Goal: Information Seeking & Learning: Check status

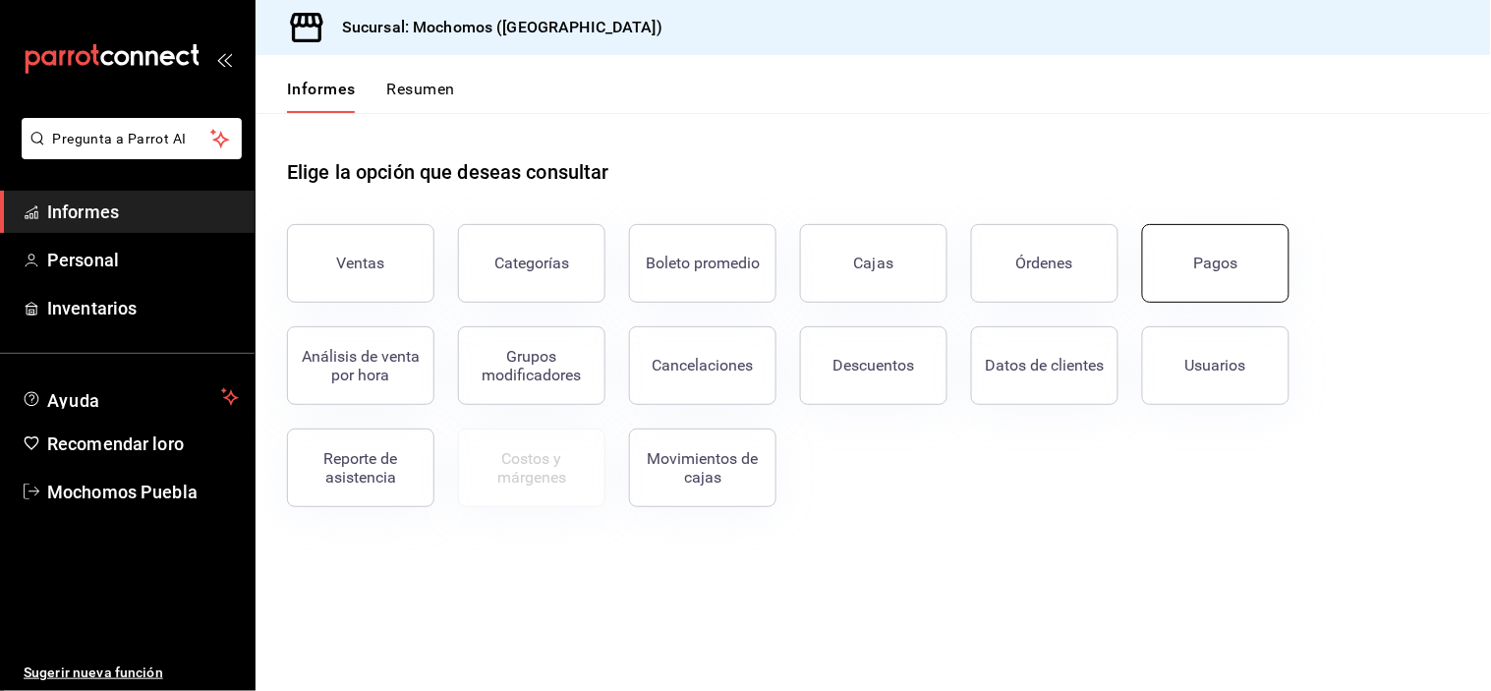
click at [1167, 244] on button "Pagos" at bounding box center [1215, 263] width 147 height 79
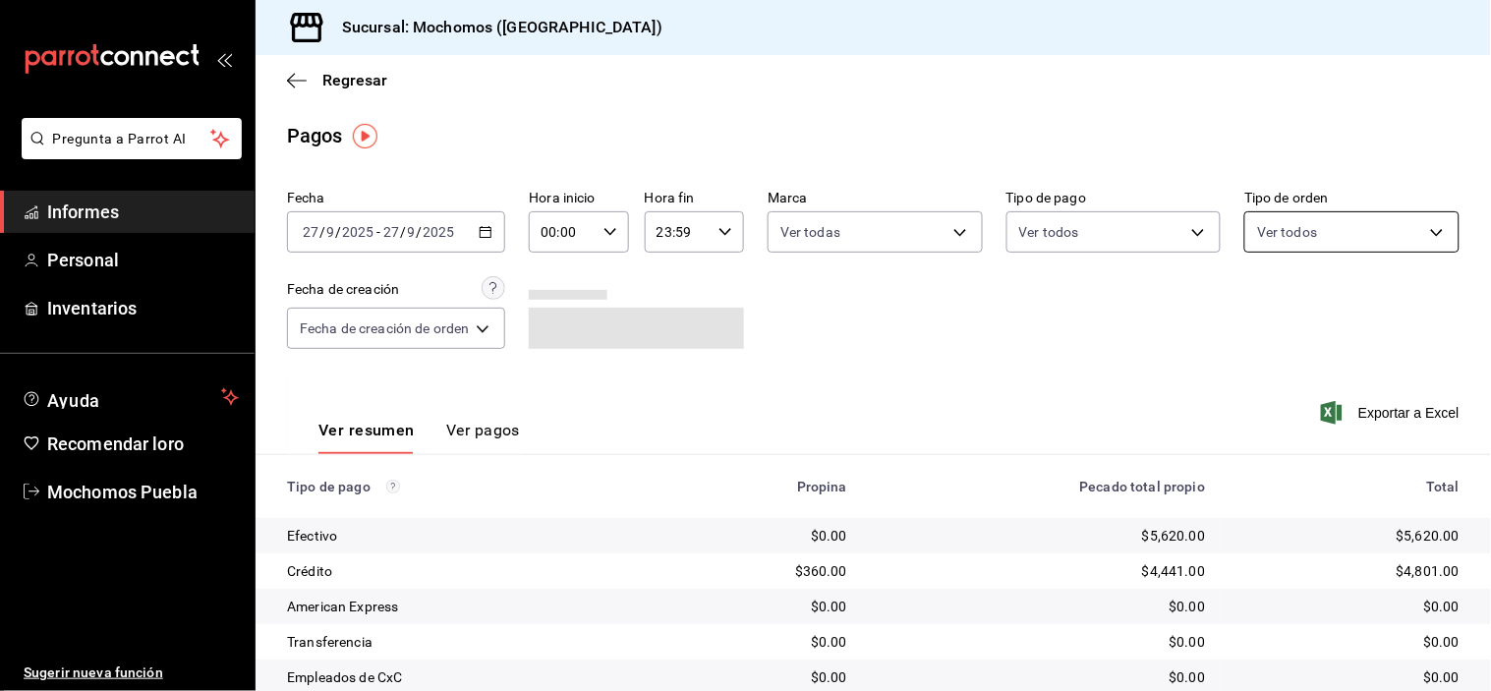
click at [1299, 233] on body "Pregunta a Parrot AI Informes Personal Inventarios Ayuda Recomendar loro Mochom…" at bounding box center [745, 345] width 1491 height 691
click at [1260, 376] on input "checkbox" at bounding box center [1255, 376] width 18 height 18
checkbox input "true"
type input "c7bc0ce2-274d-49fd-89f5-4bcf8044acf9"
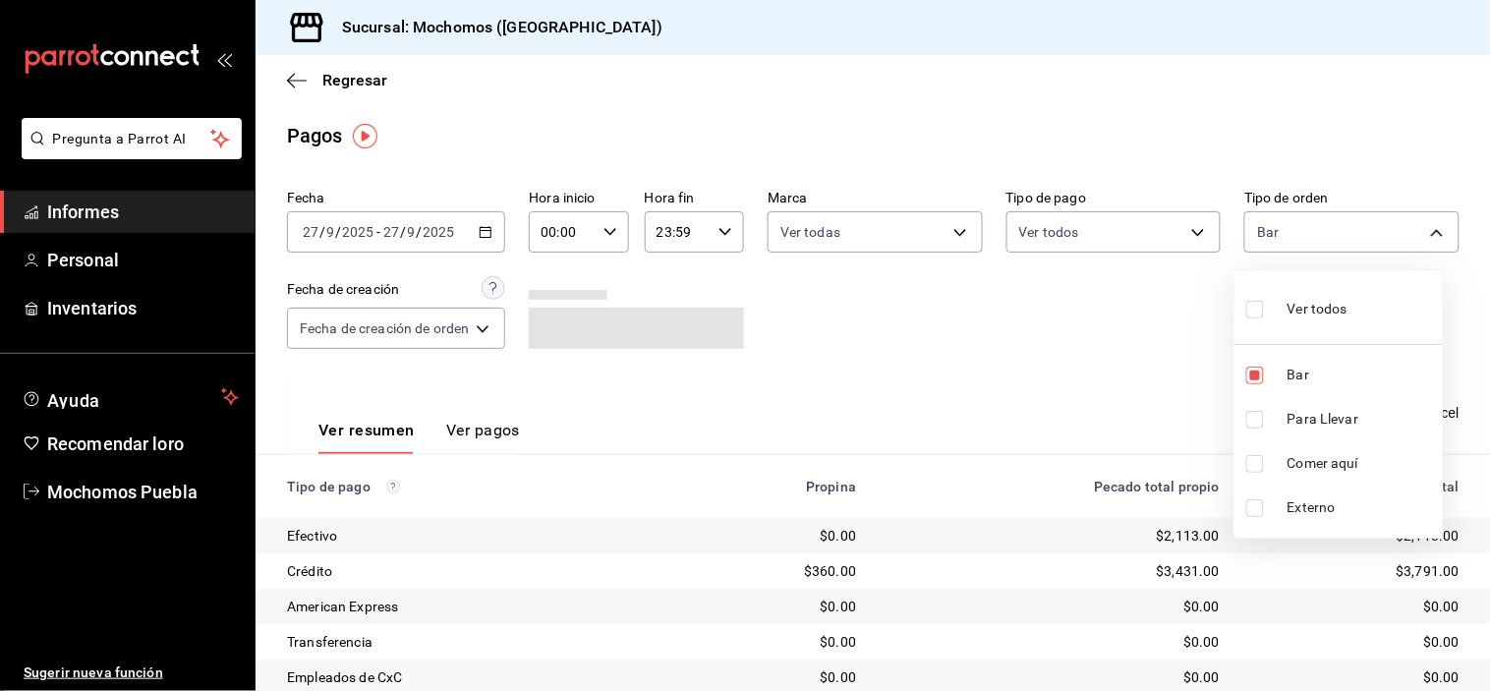
click at [1096, 361] on div at bounding box center [745, 345] width 1491 height 691
click at [490, 239] on icon "button" at bounding box center [486, 232] width 14 height 14
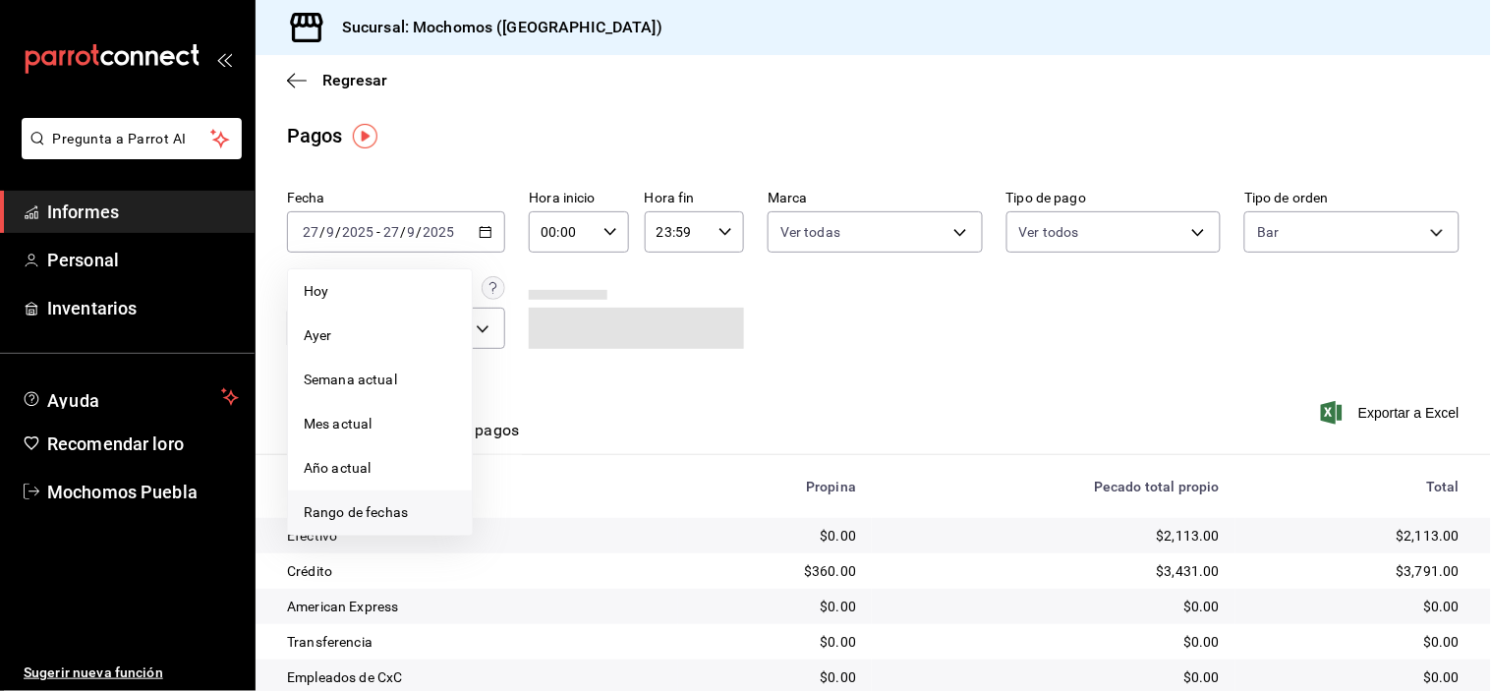
click at [398, 505] on font "Rango de fechas" at bounding box center [356, 512] width 104 height 16
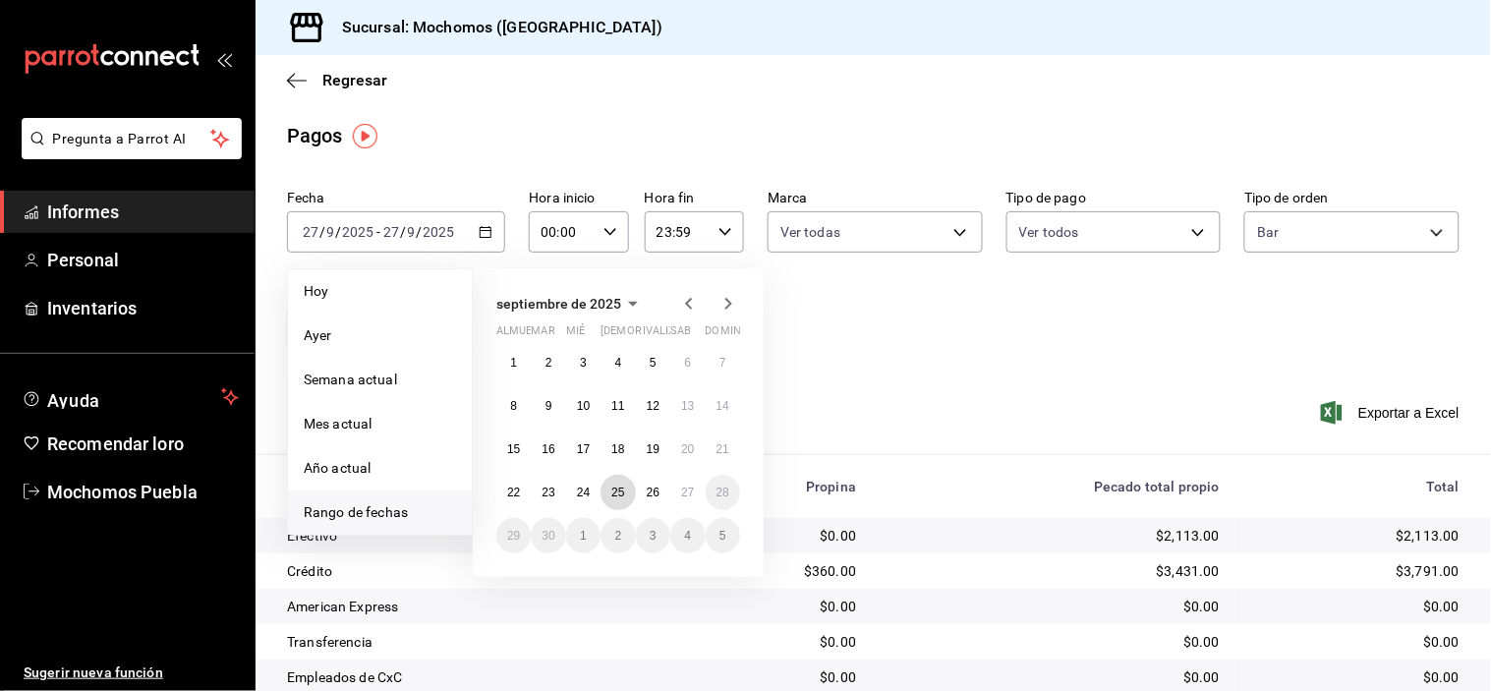
click at [609, 495] on button "25" at bounding box center [618, 492] width 34 height 35
click at [650, 495] on font "26" at bounding box center [653, 493] width 13 height 14
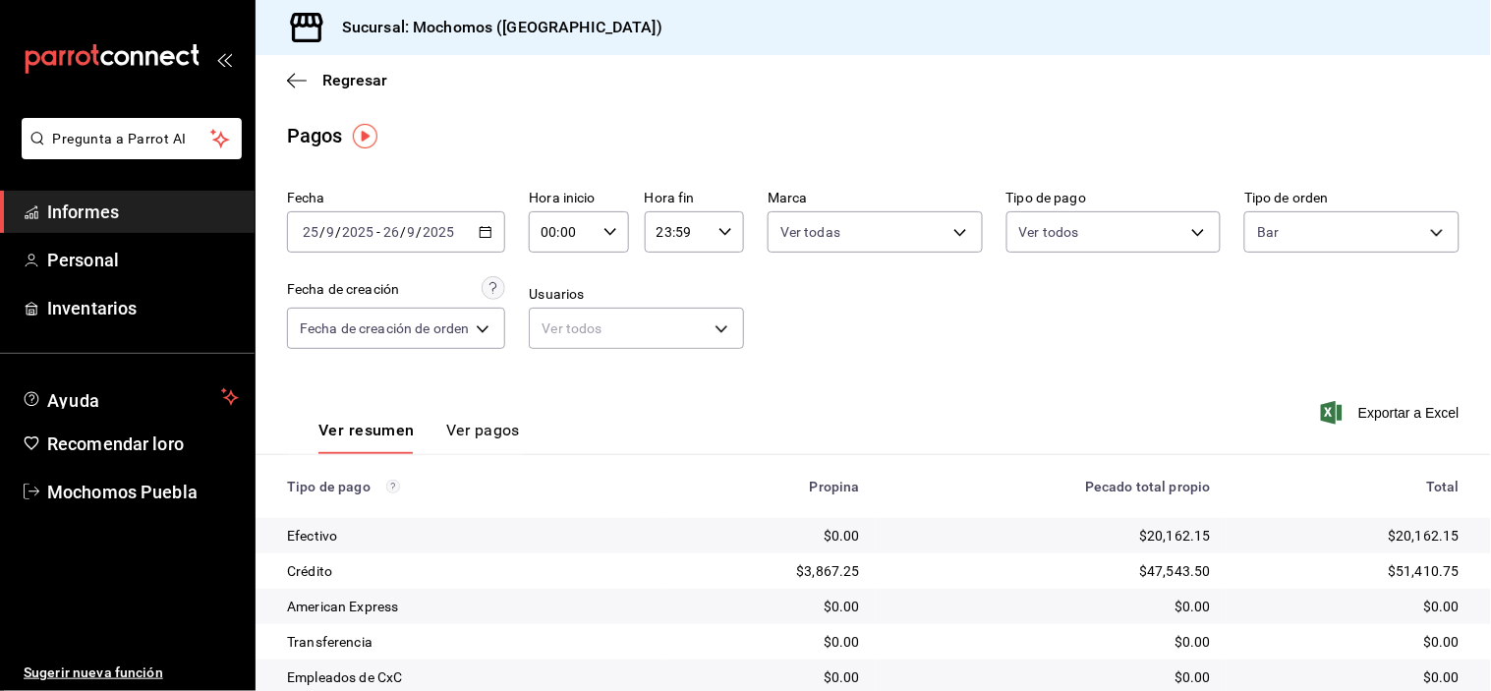
click at [484, 236] on icon "button" at bounding box center [486, 232] width 14 height 14
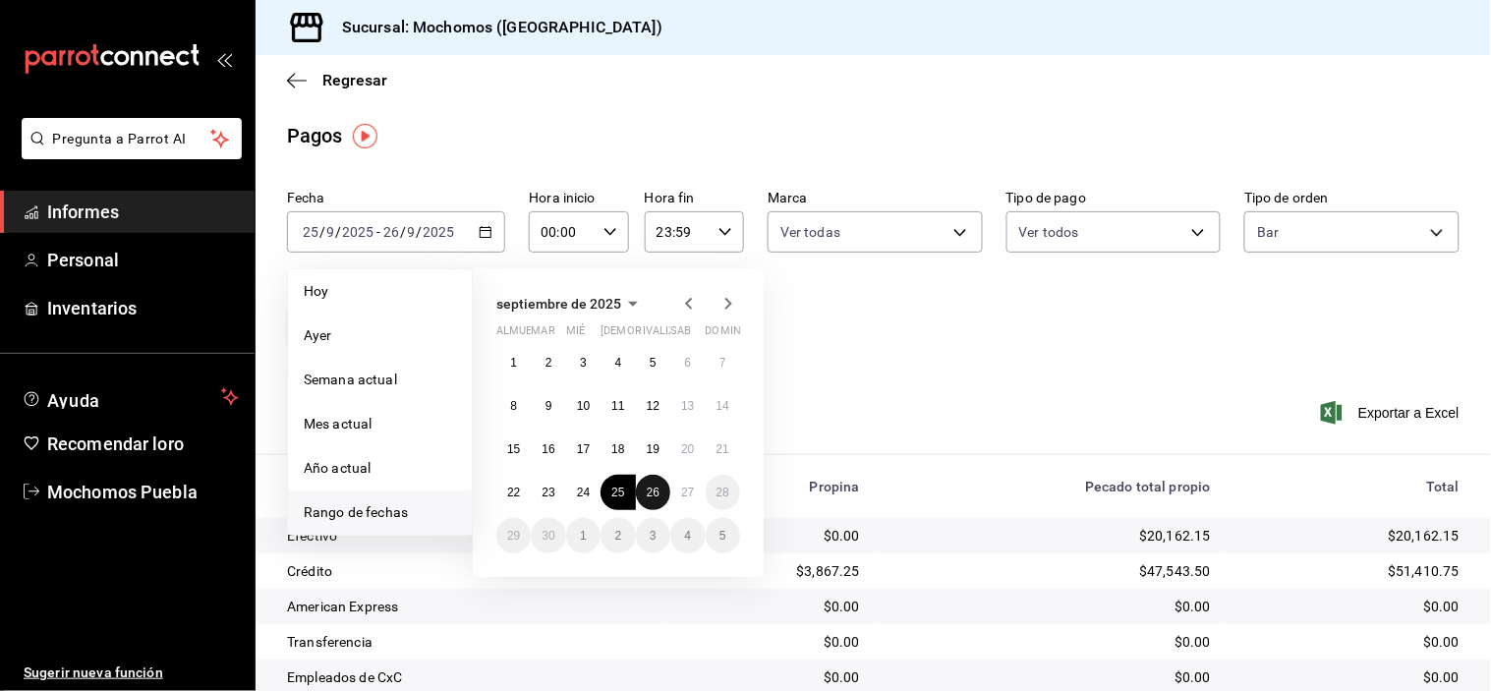
click at [657, 495] on font "26" at bounding box center [653, 493] width 13 height 14
click at [673, 496] on button "27" at bounding box center [687, 492] width 34 height 35
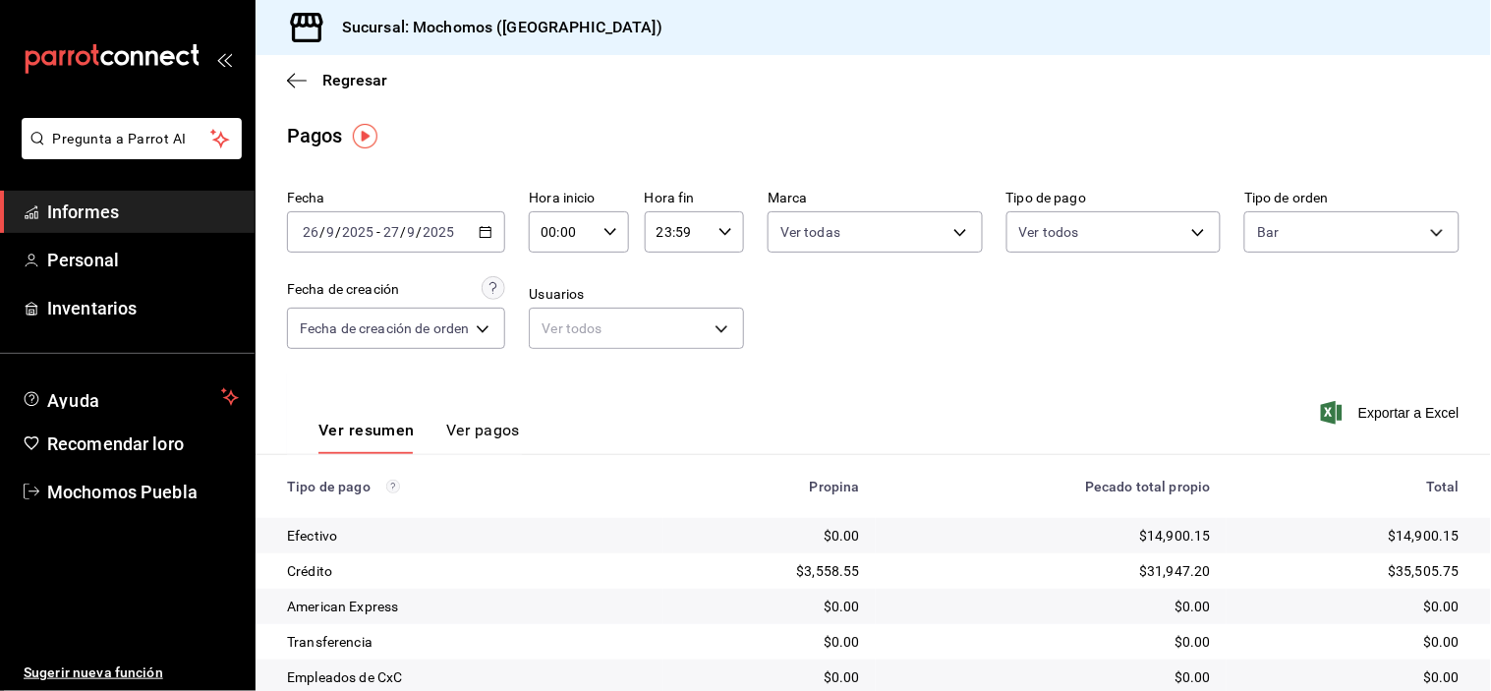
click at [605, 232] on icon "button" at bounding box center [611, 232] width 14 height 14
click at [558, 297] on font "05" at bounding box center [557, 301] width 16 height 16
type input "05:00"
click at [823, 321] on div at bounding box center [745, 345] width 1491 height 691
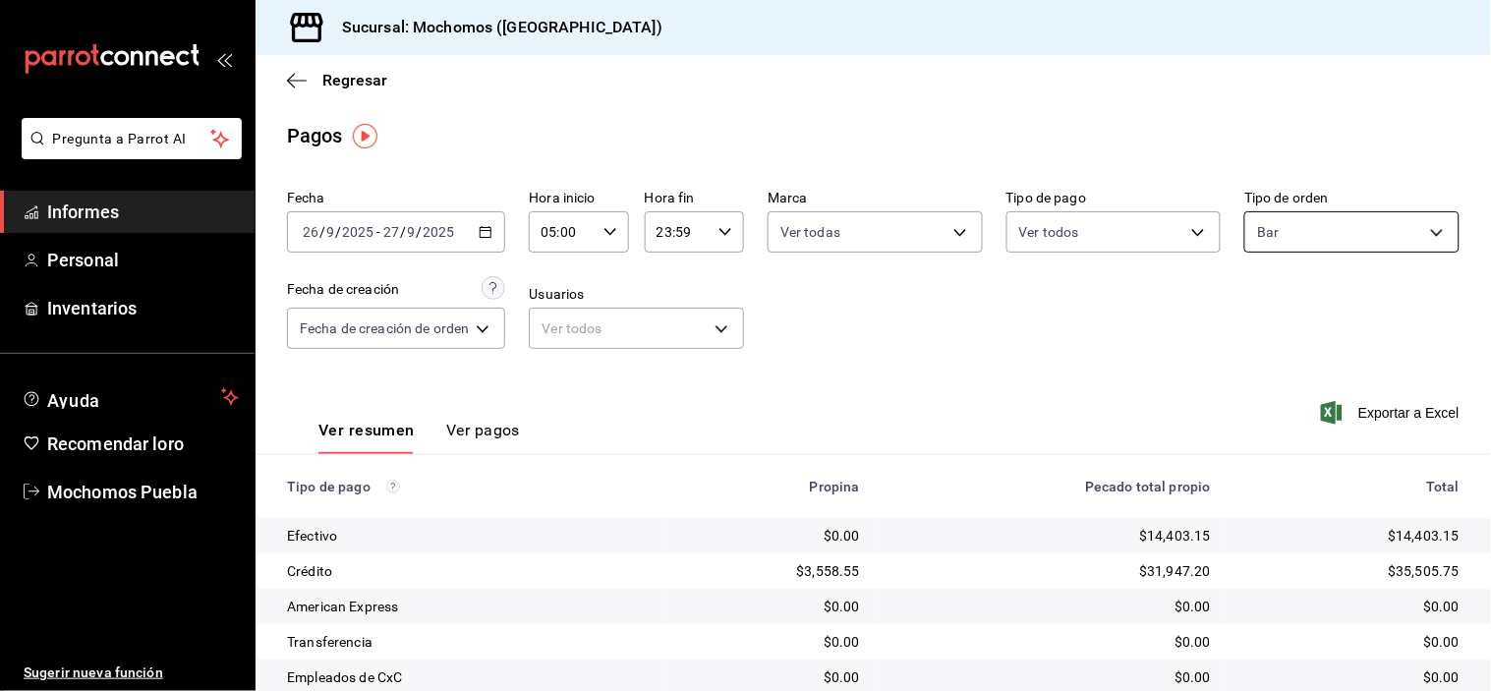
click at [1344, 239] on body "Pregunta a Parrot AI Informes Personal Inventarios Ayuda Recomendar loro Mochom…" at bounding box center [745, 345] width 1491 height 691
click at [1258, 318] on label at bounding box center [1259, 309] width 26 height 29
click at [1258, 318] on input "checkbox" at bounding box center [1255, 310] width 18 height 18
checkbox input "false"
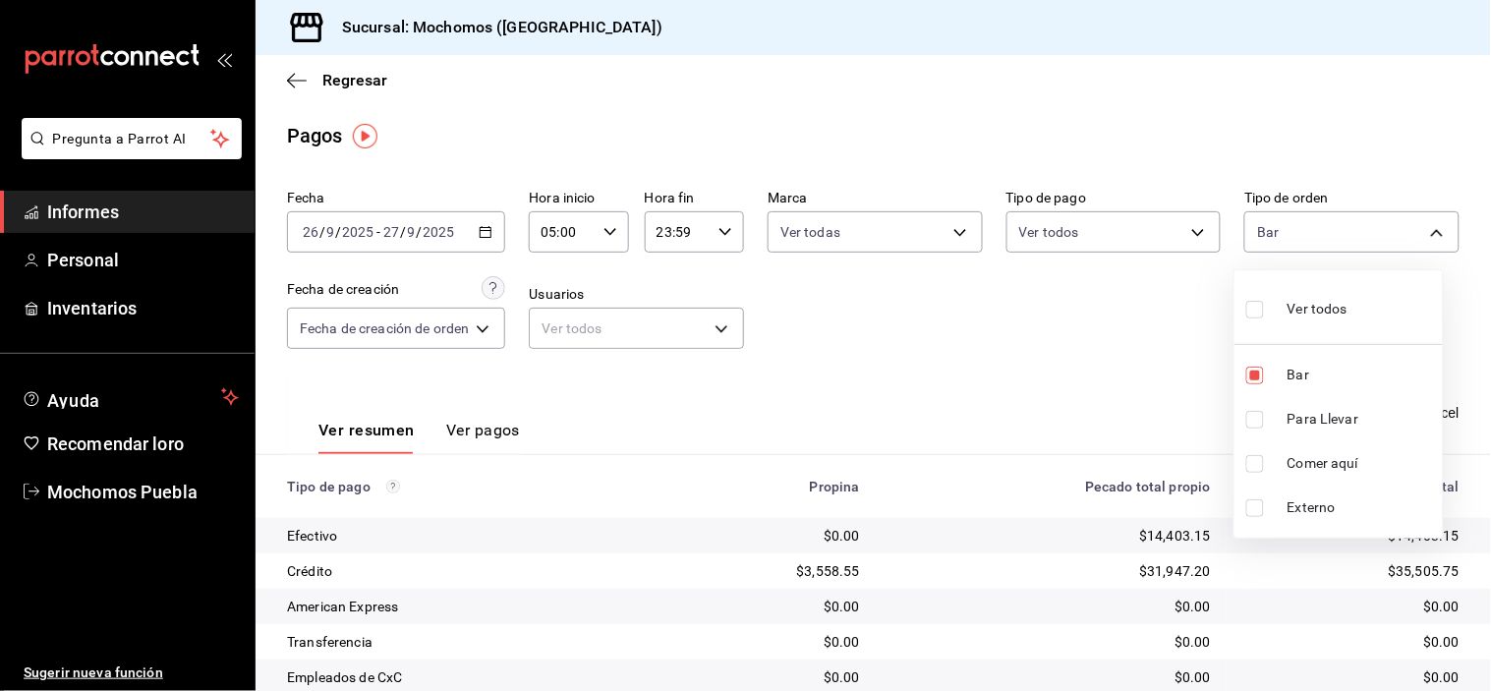
checkbox input "false"
click at [1256, 311] on input "checkbox" at bounding box center [1255, 310] width 18 height 18
checkbox input "true"
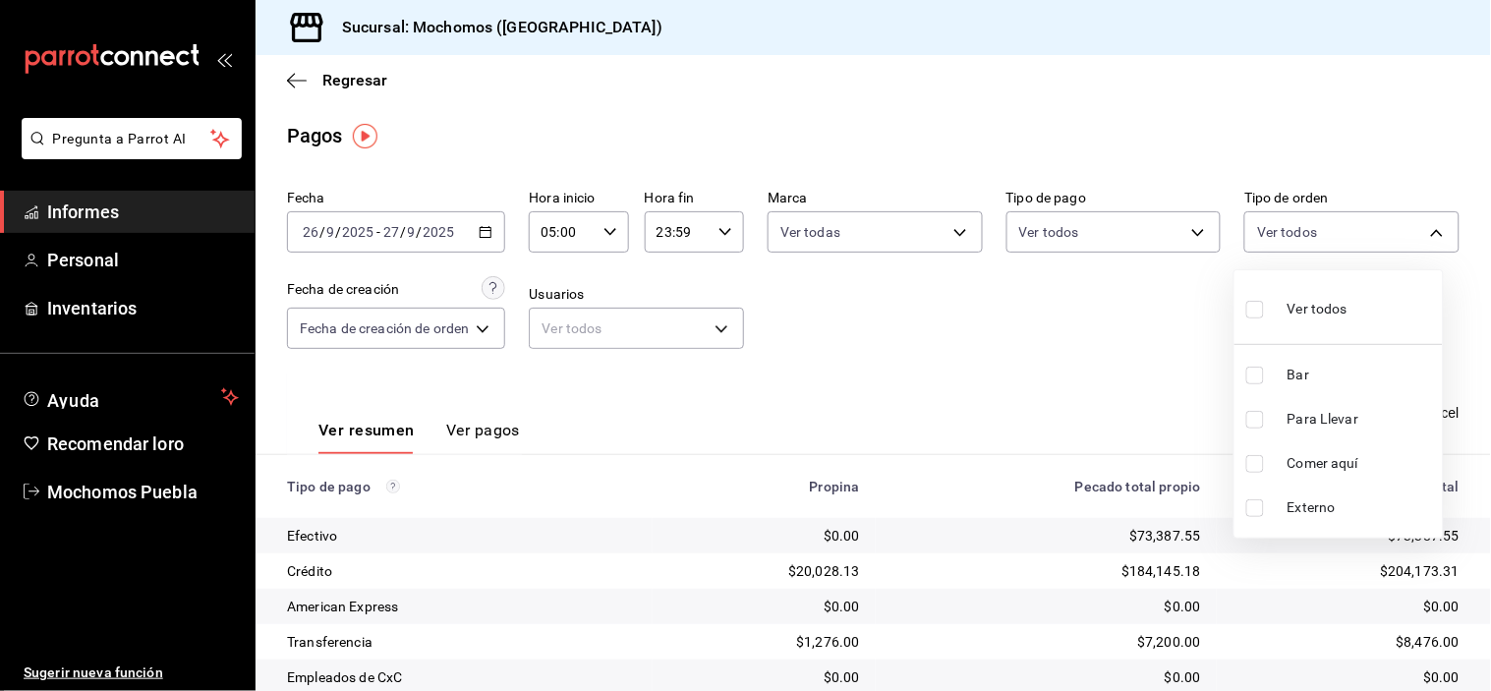
type input "c7bc0ce2-274d-49fd-89f5-4bcf8044acf9,c9e91c43-775f-4cd6-ac16-cfdc9e5fd636,e77b1…"
checkbox input "true"
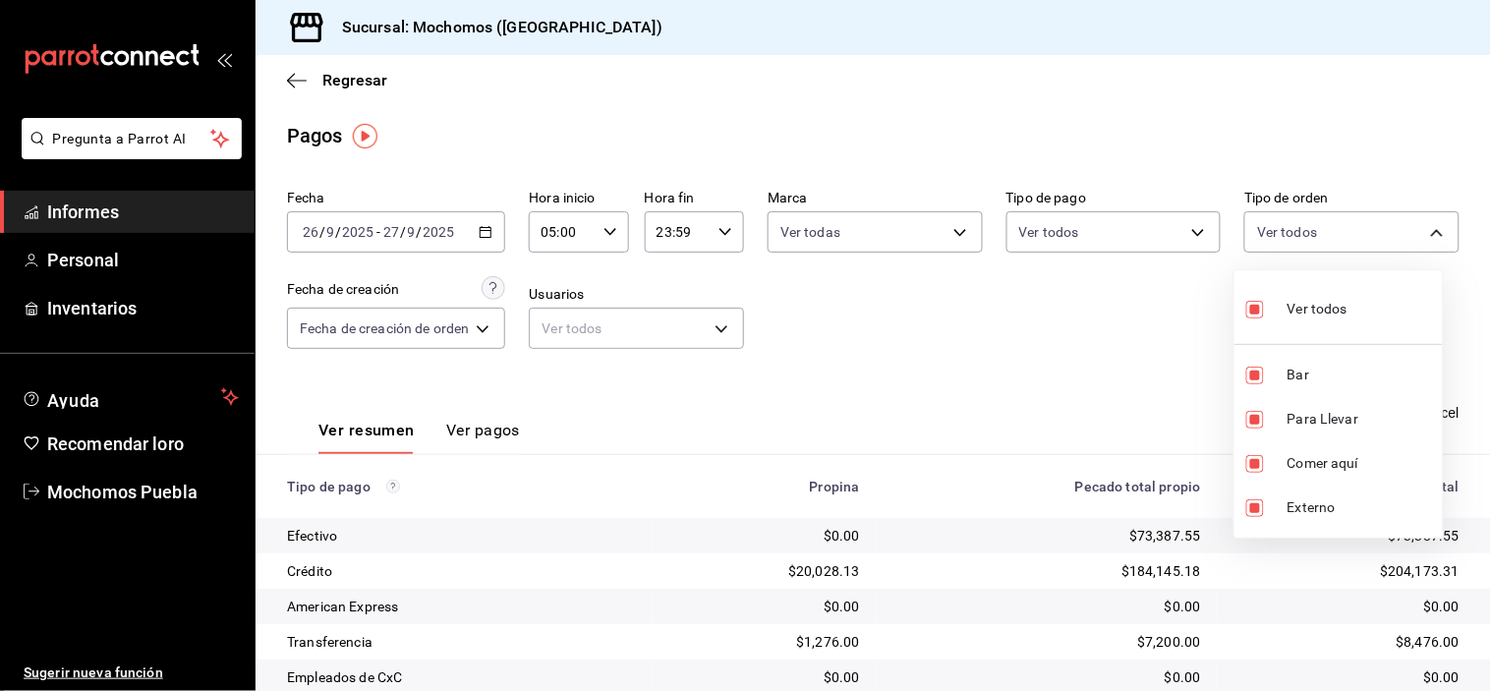
click at [1256, 311] on input "checkbox" at bounding box center [1255, 310] width 18 height 18
checkbox input "false"
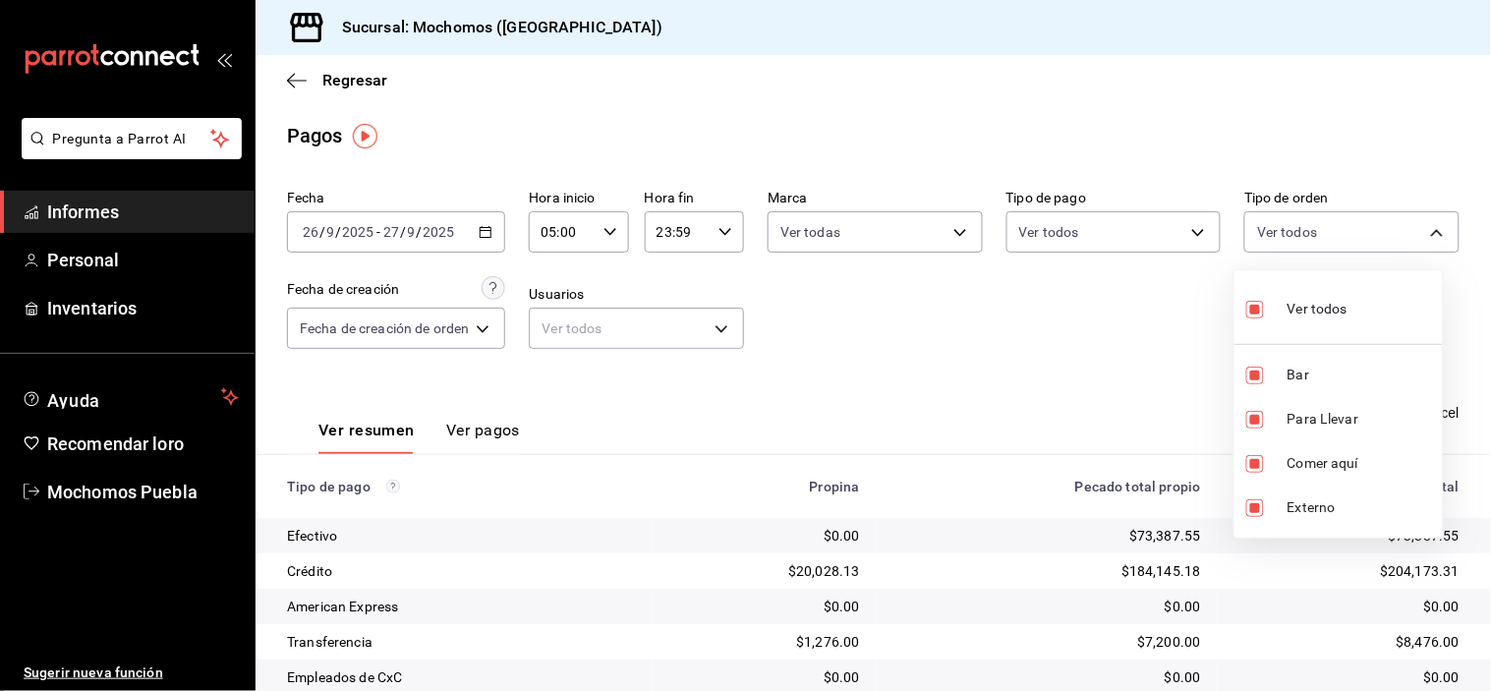
checkbox input "false"
click at [1256, 369] on input "checkbox" at bounding box center [1255, 376] width 18 height 18
checkbox input "true"
type input "c7bc0ce2-274d-49fd-89f5-4bcf8044acf9"
click at [1112, 340] on div at bounding box center [745, 345] width 1491 height 691
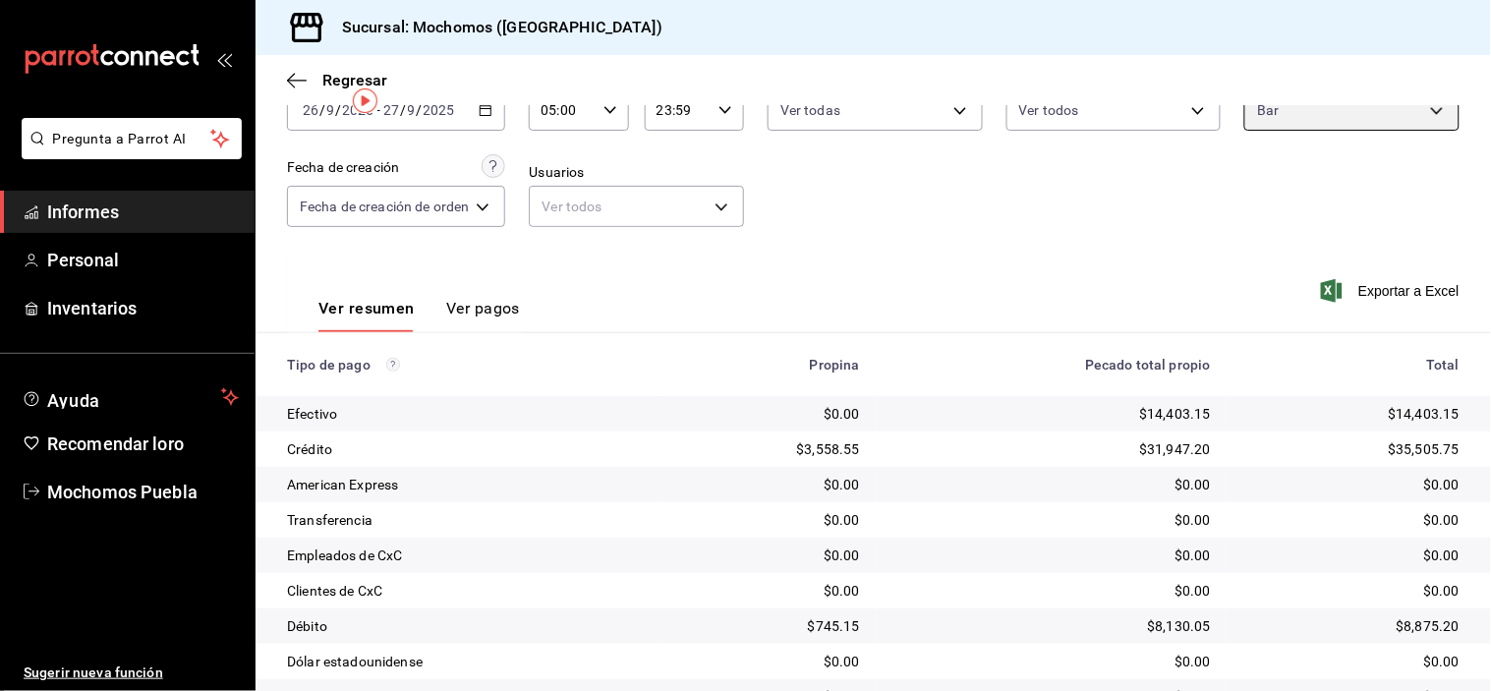
scroll to position [212, 0]
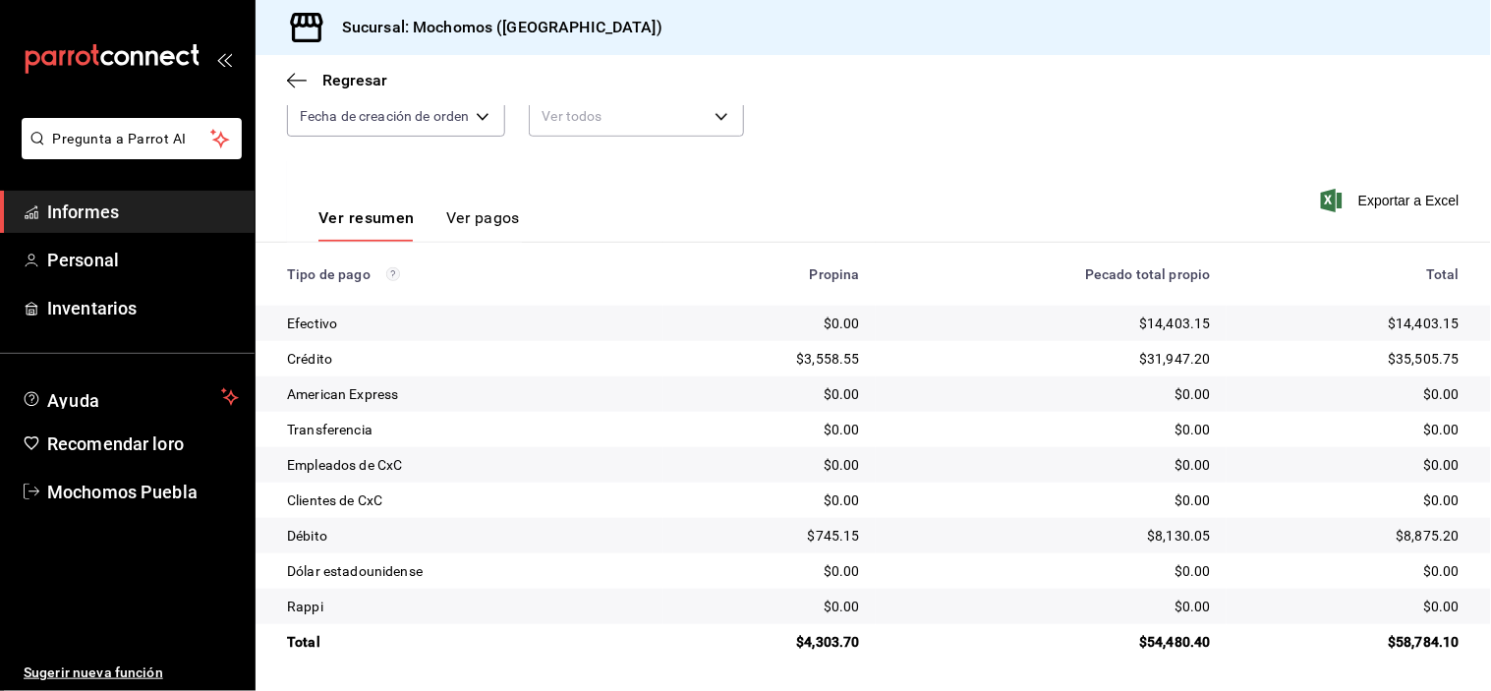
click at [647, 195] on div "Ver resumen Ver pagos Exportar a Excel" at bounding box center [874, 212] width 1236 height 105
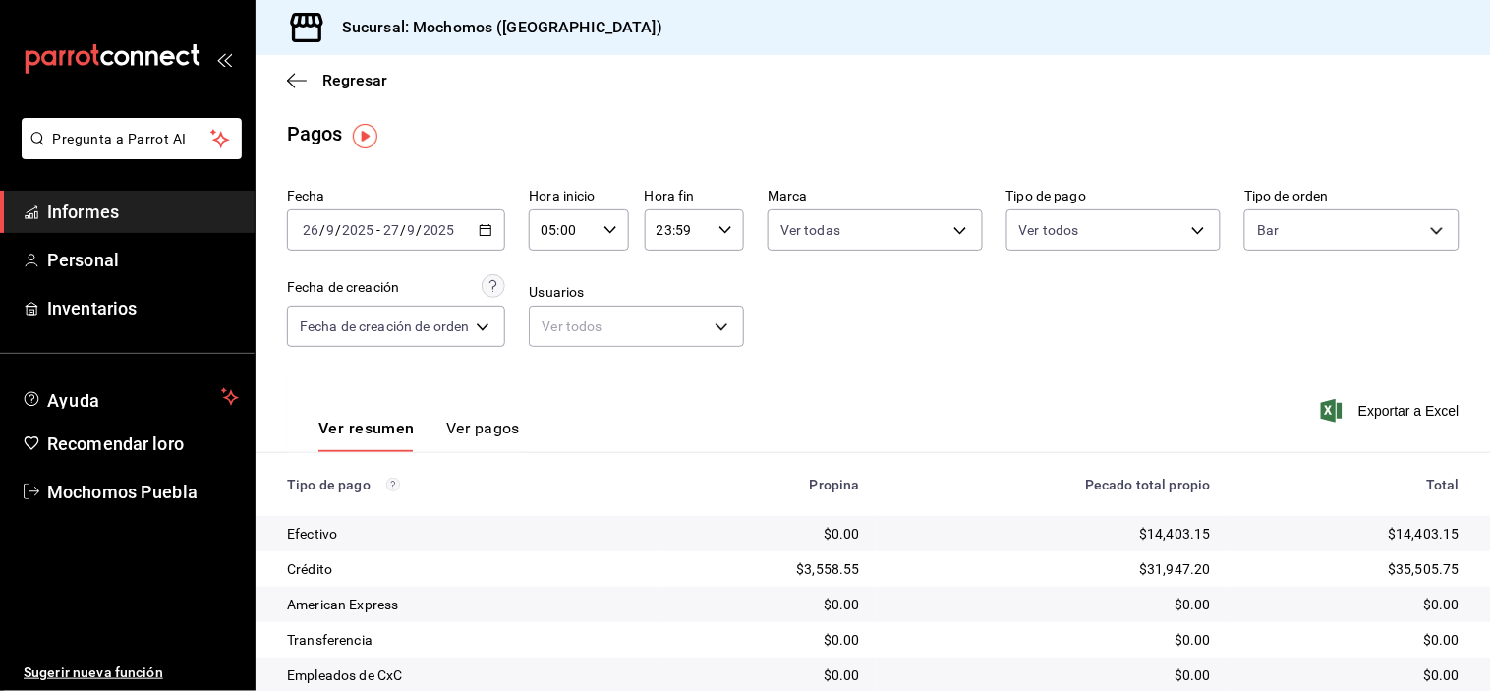
scroll to position [0, 0]
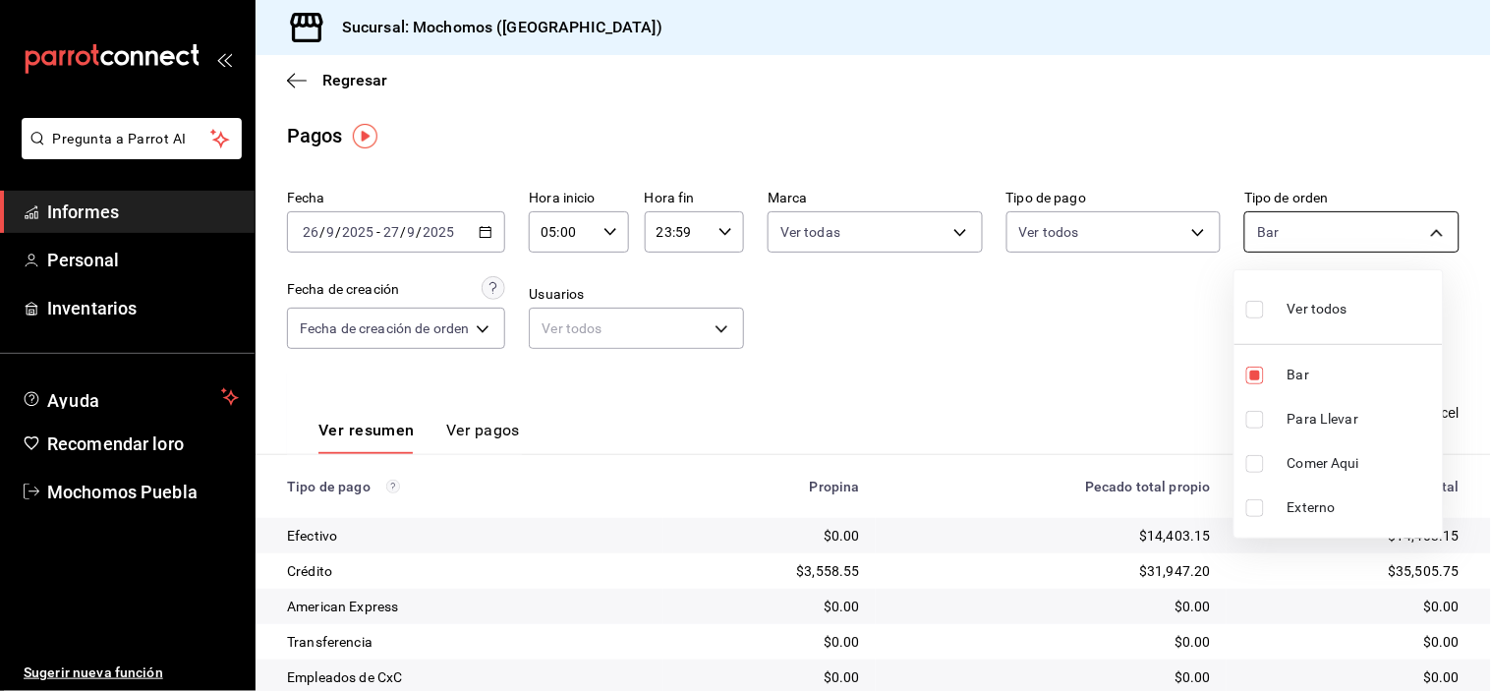
click at [1331, 233] on body "Pregunta a Parrot AI Informes Personal Inventarios Ayuda Recomendar loro Mochom…" at bounding box center [745, 345] width 1491 height 691
click at [1253, 312] on input "checkbox" at bounding box center [1255, 310] width 18 height 18
checkbox input "true"
type input "c7bc0ce2-274d-49fd-89f5-4bcf8044acf9,c9e91c43-775f-4cd6-ac16-cfdc9e5fd636,e77b1…"
checkbox input "true"
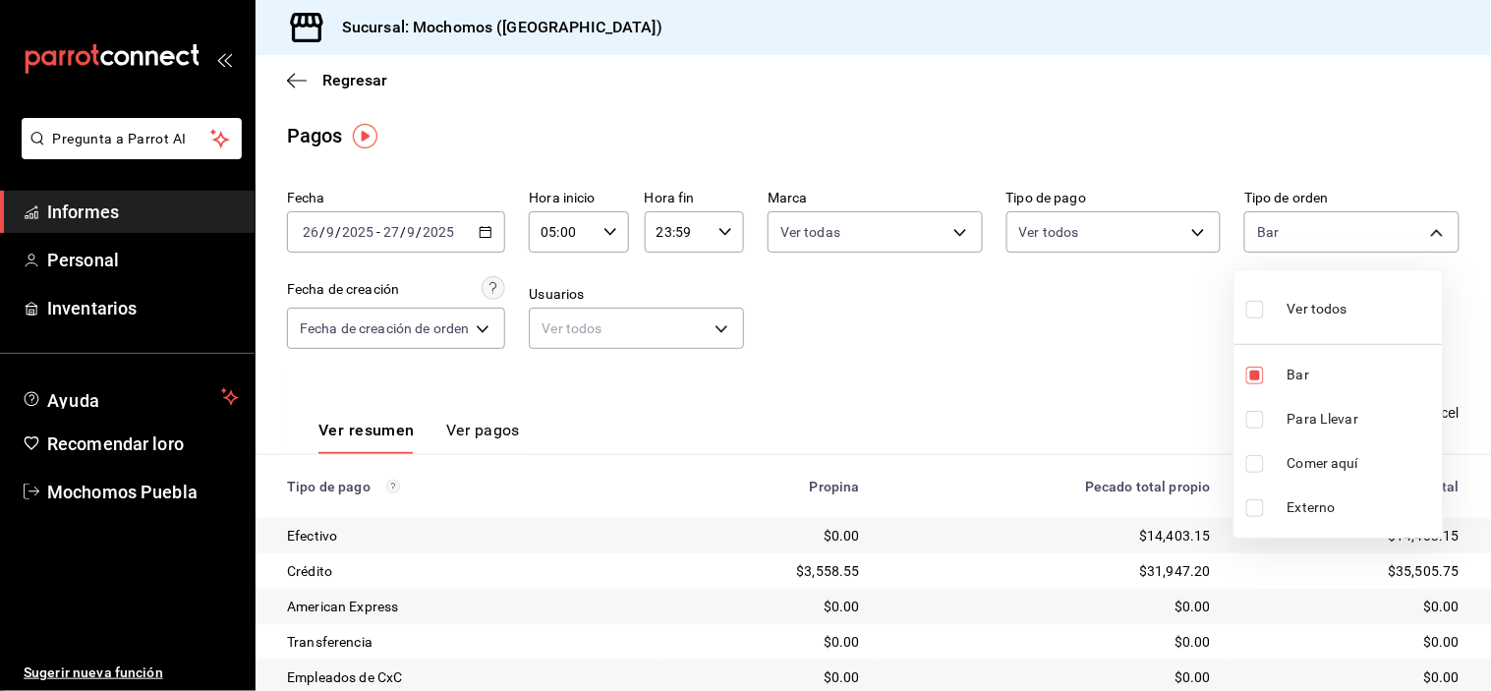
checkbox input "true"
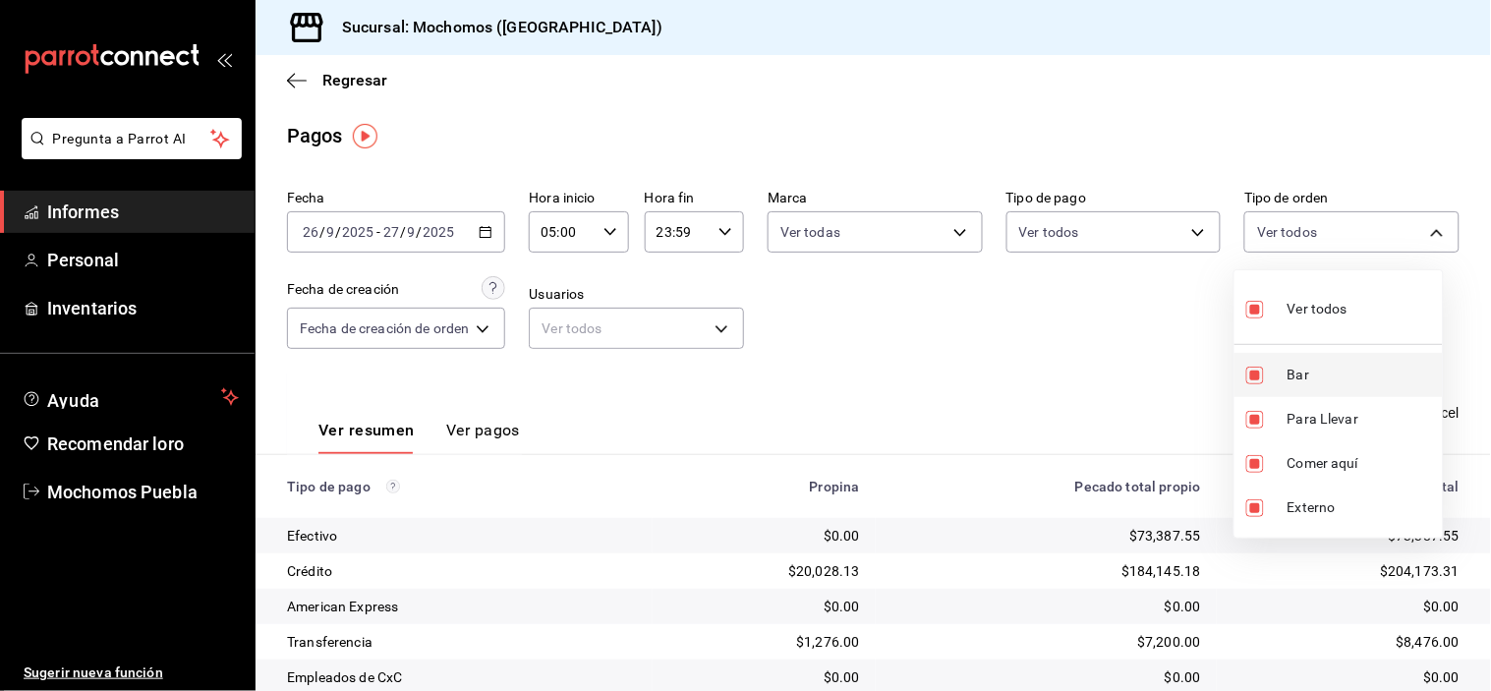
click at [1259, 375] on input "checkbox" at bounding box center [1255, 376] width 18 height 18
checkbox input "false"
type input "c9e91c43-775f-4cd6-ac16-cfdc9e5fd636,e77b1244-dd56-4ae6-90a6-fad4c81c99f8,EXTER…"
checkbox input "false"
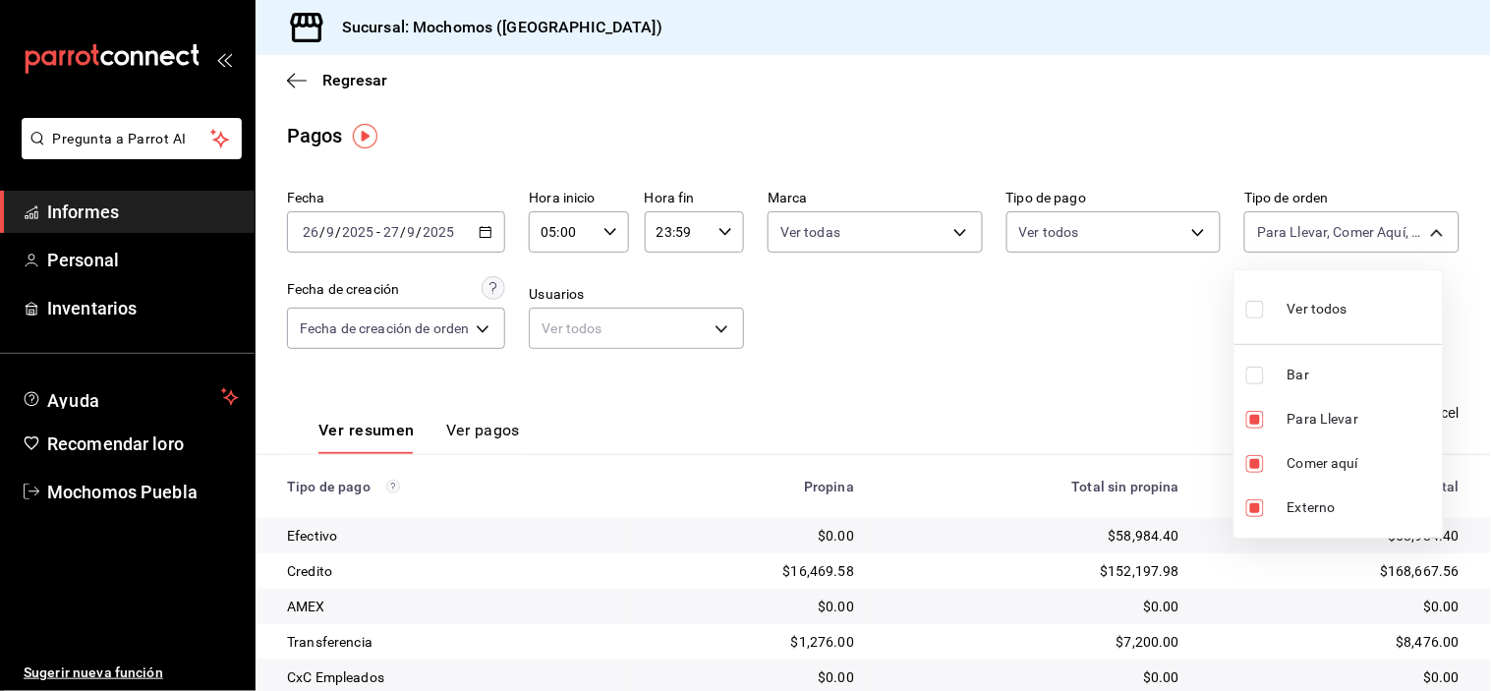
click at [1118, 351] on div at bounding box center [745, 345] width 1491 height 691
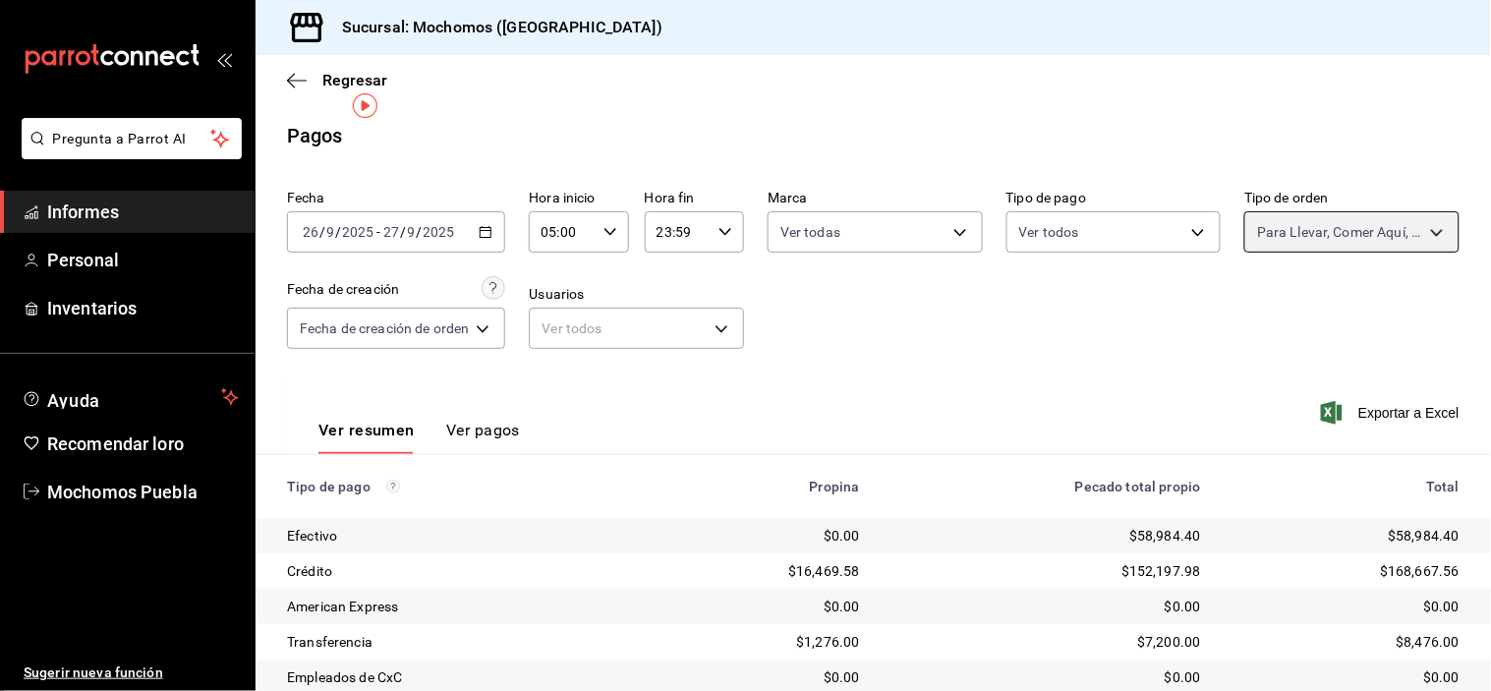
scroll to position [212, 0]
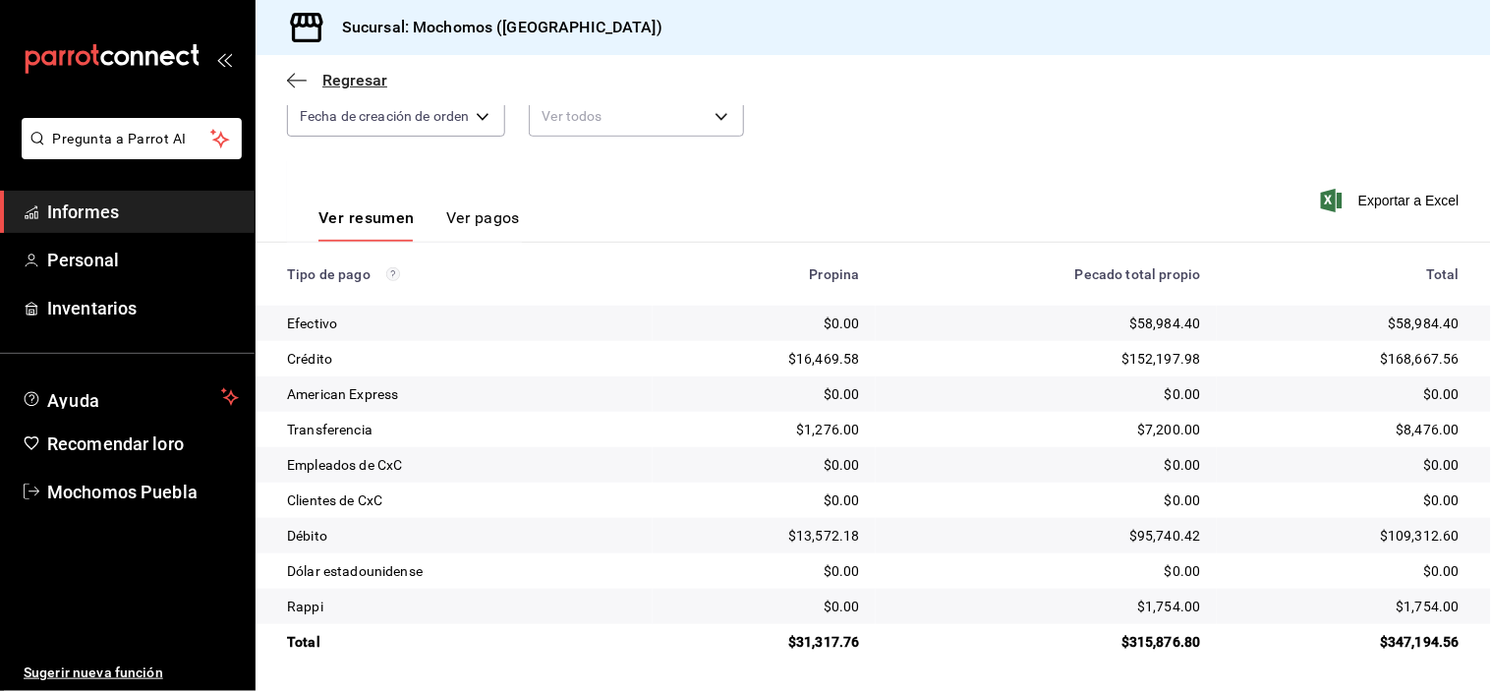
click at [311, 76] on span "Regresar" at bounding box center [337, 80] width 100 height 19
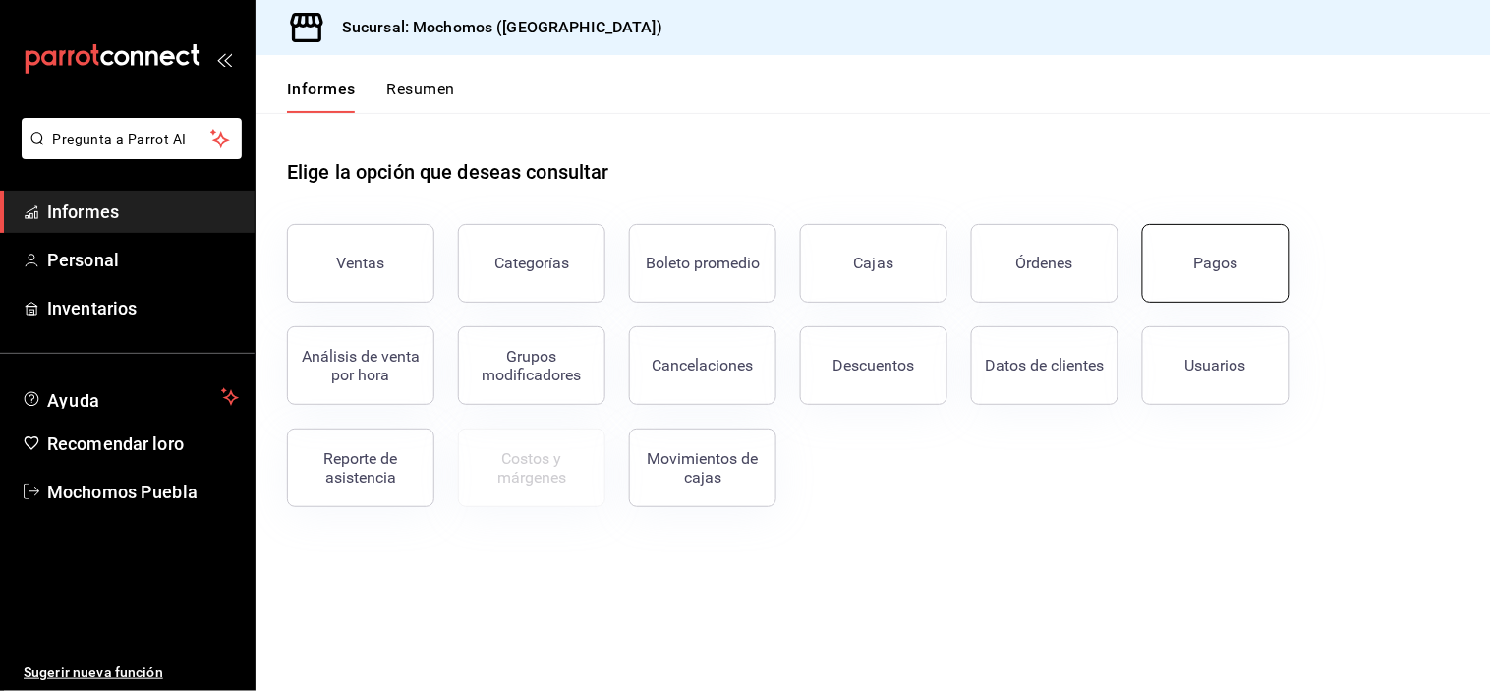
click at [1174, 267] on button "Pagos" at bounding box center [1215, 263] width 147 height 79
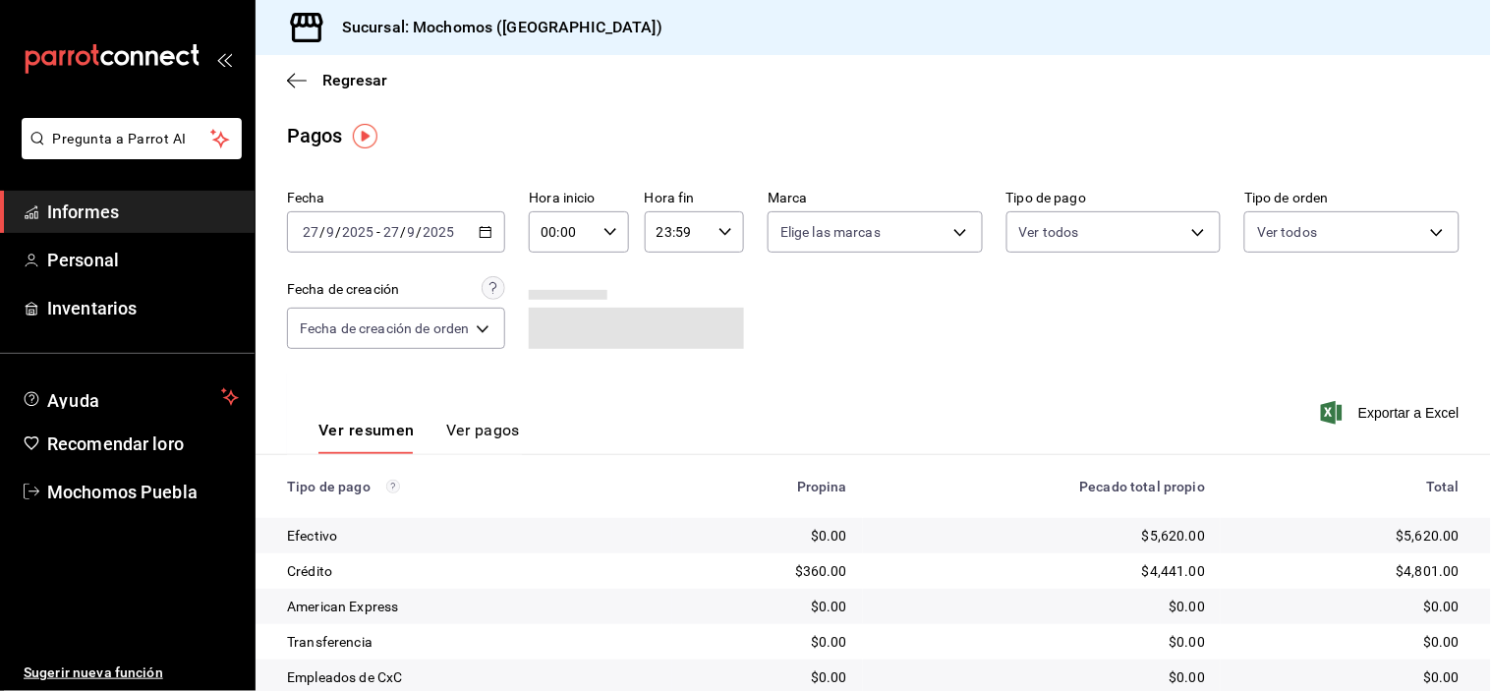
click at [485, 229] on icon "button" at bounding box center [486, 232] width 14 height 14
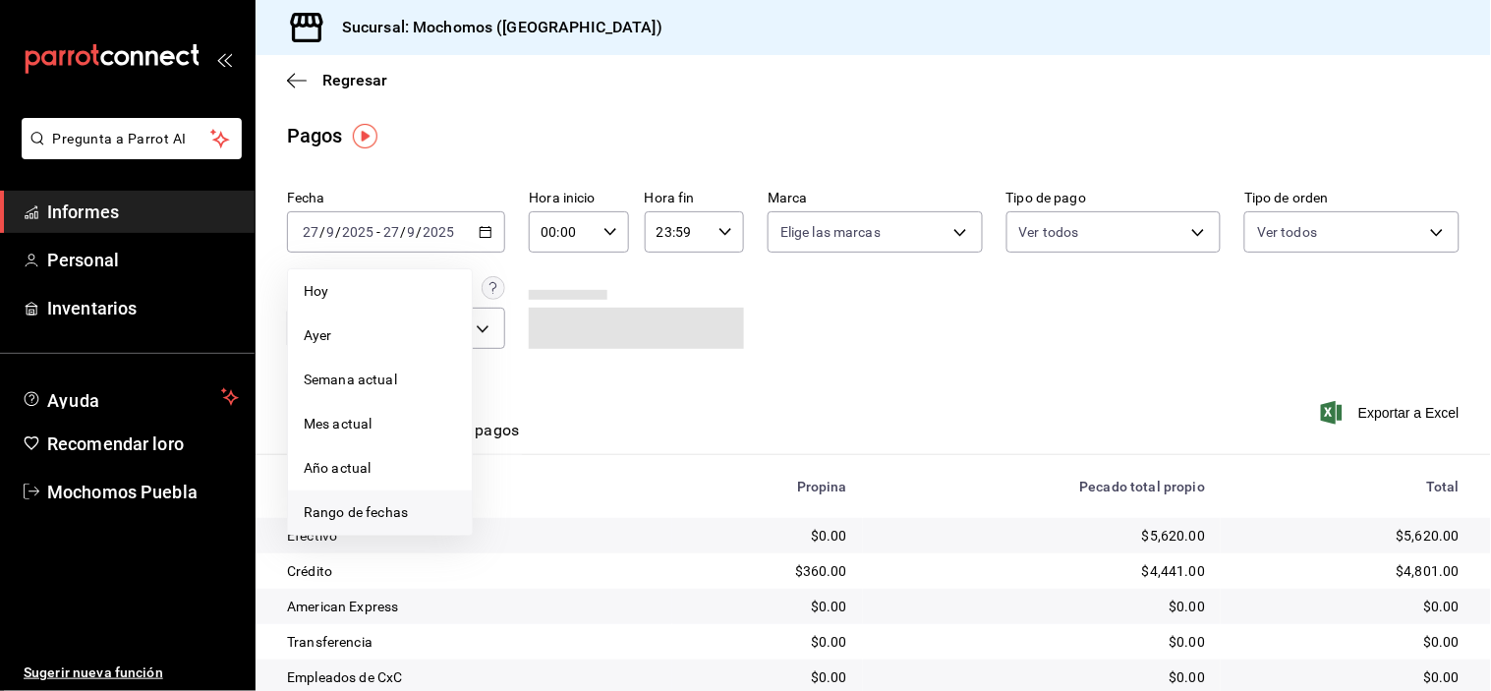
click at [379, 515] on font "Rango de fechas" at bounding box center [356, 512] width 104 height 16
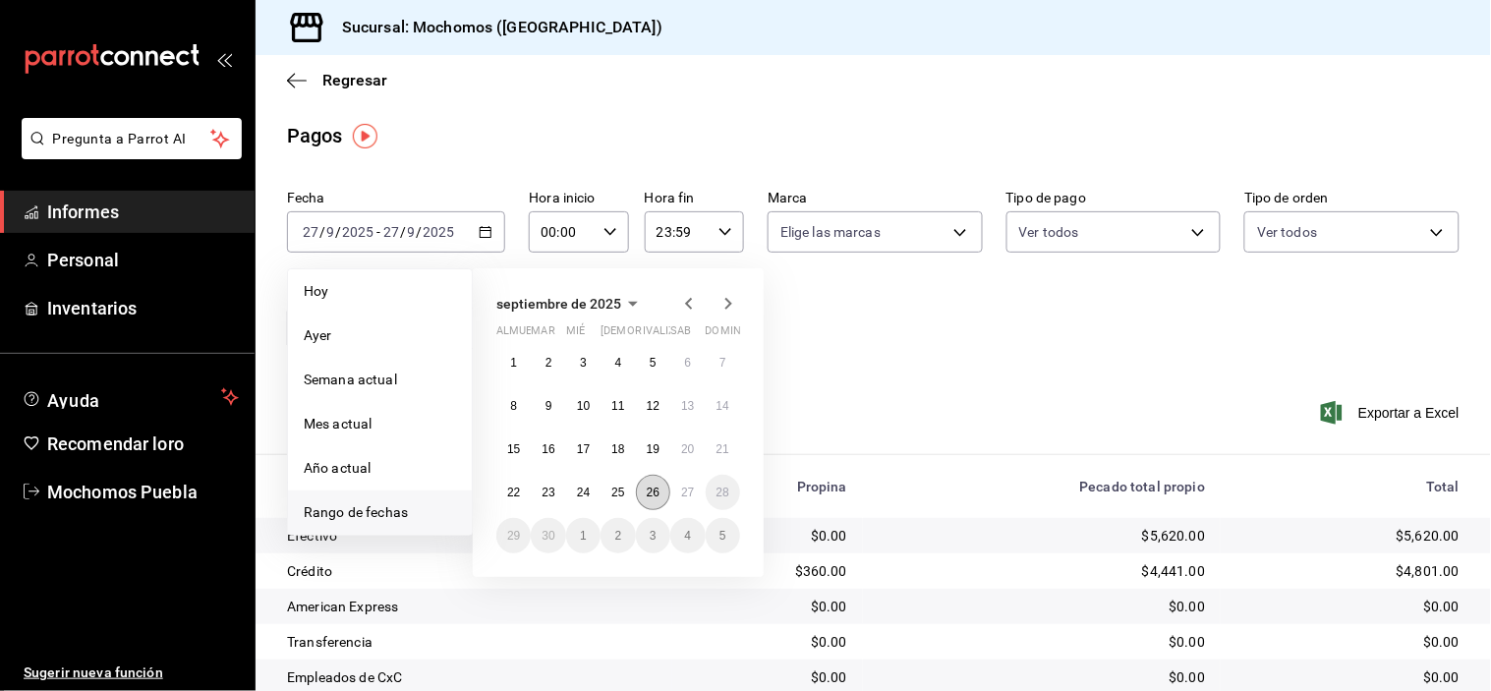
click at [644, 492] on button "26" at bounding box center [653, 492] width 34 height 35
click at [681, 491] on font "27" at bounding box center [687, 493] width 13 height 14
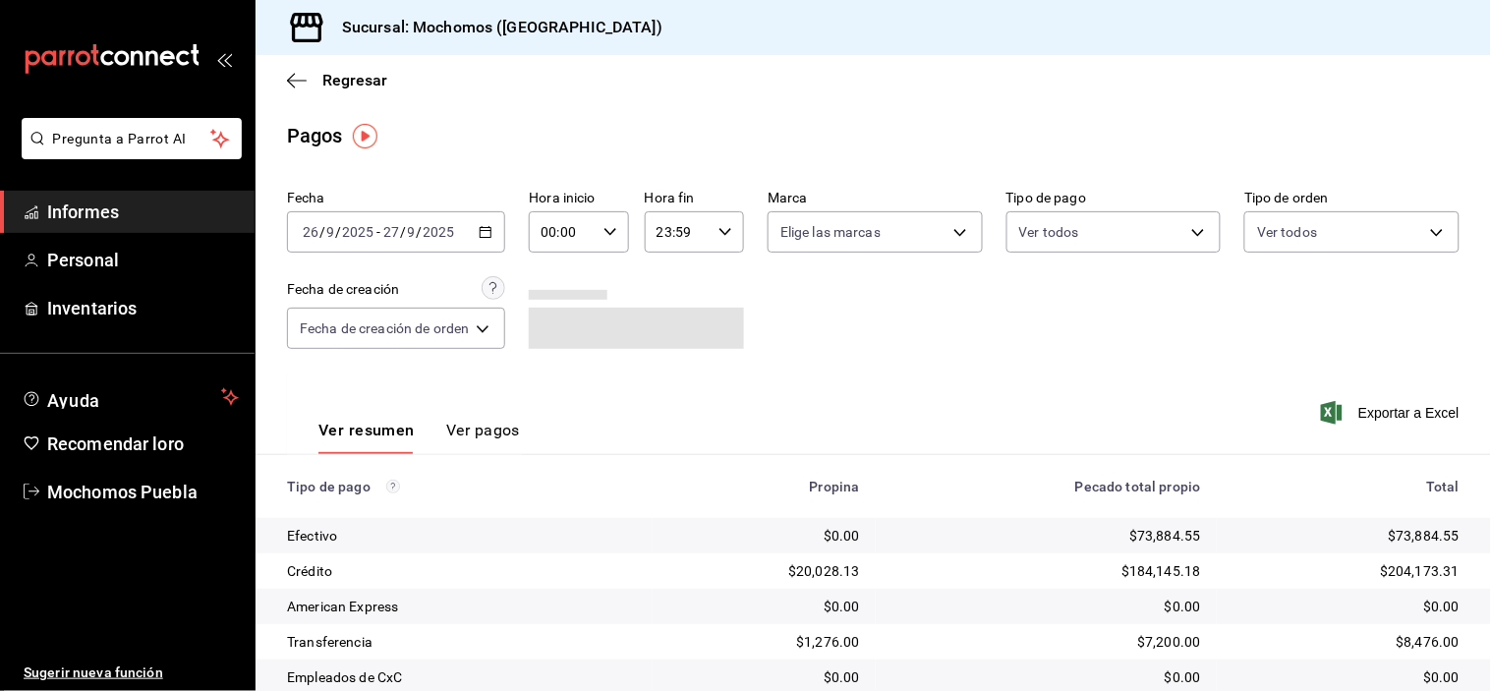
click at [614, 225] on icon "button" at bounding box center [611, 232] width 14 height 14
click at [556, 299] on font "05" at bounding box center [557, 301] width 16 height 16
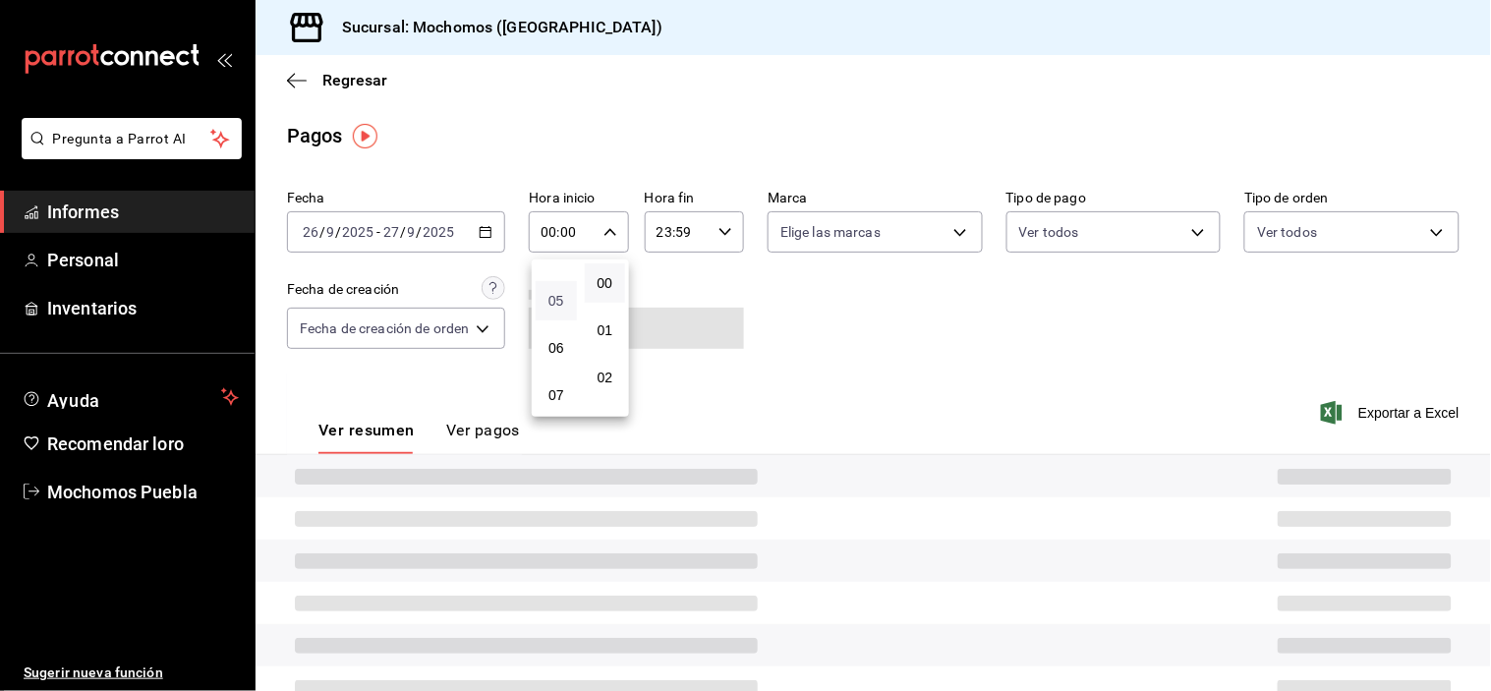
type input "05:00"
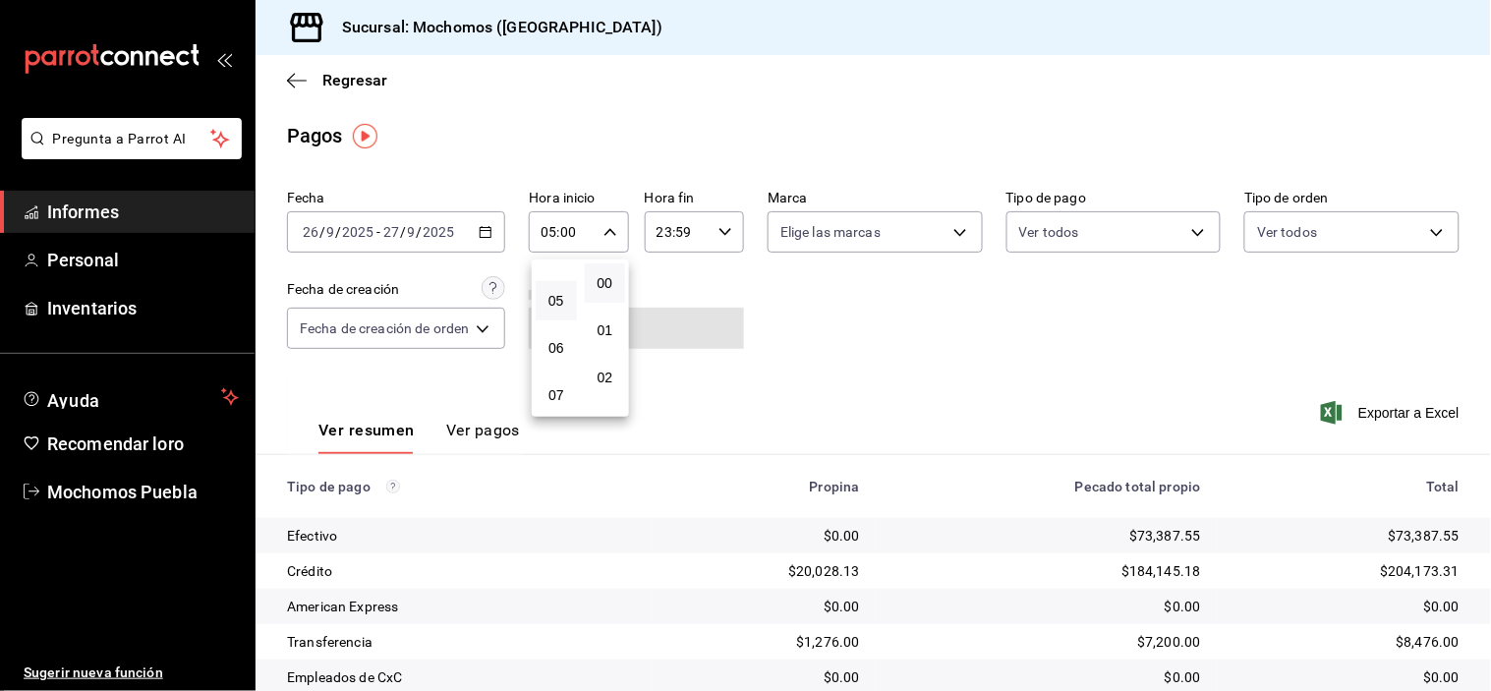
click at [883, 330] on div at bounding box center [745, 345] width 1491 height 691
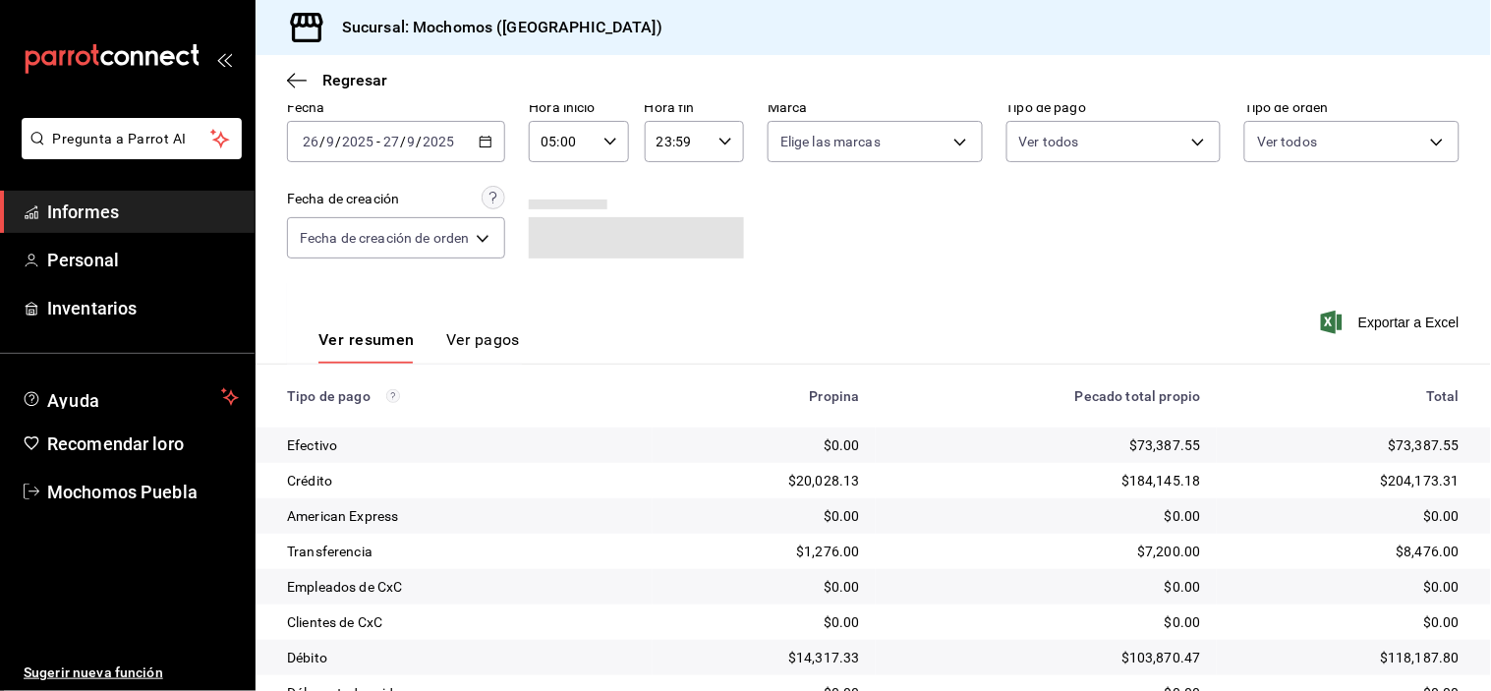
scroll to position [212, 0]
